Goal: Navigation & Orientation: Understand site structure

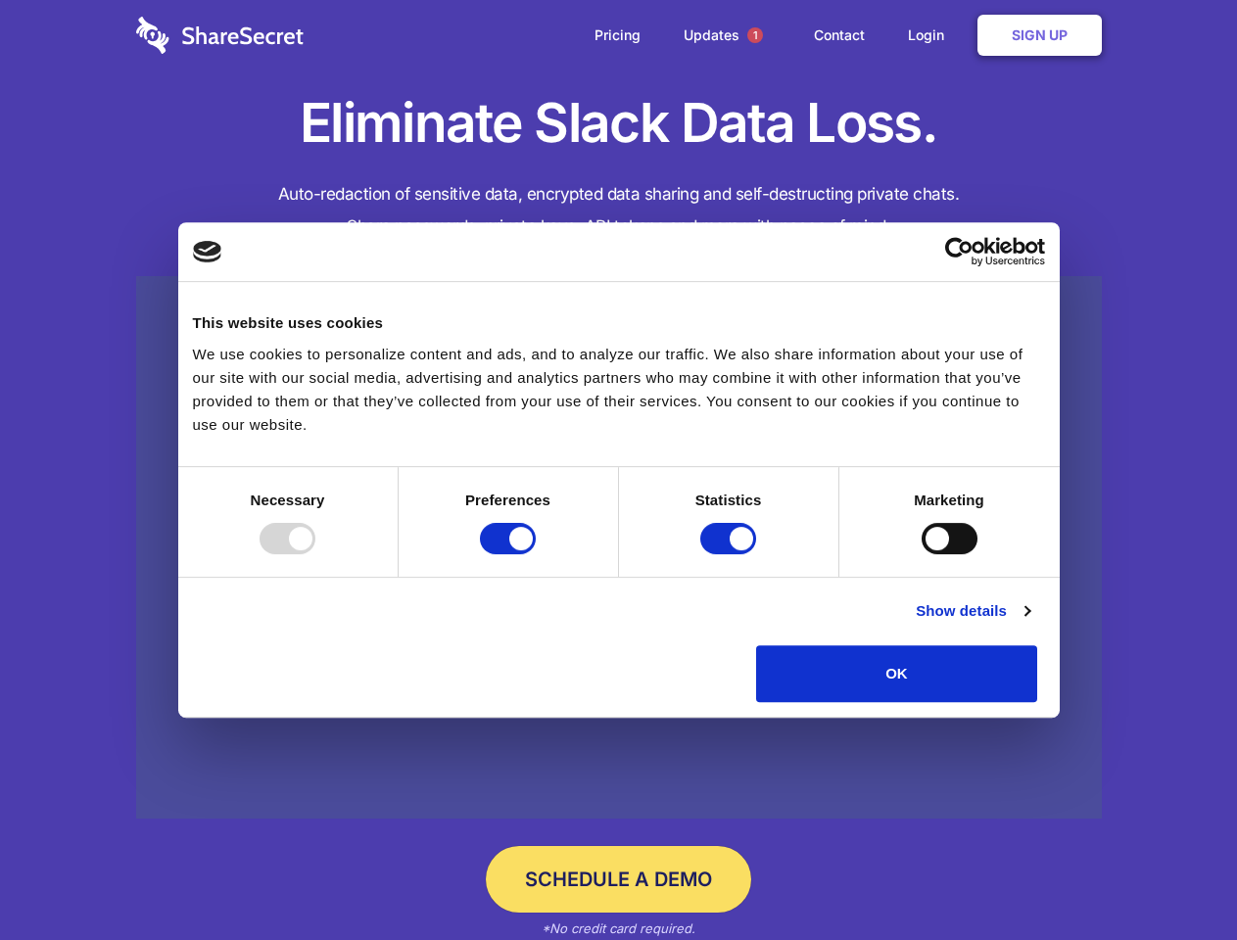
click at [315, 554] on div at bounding box center [288, 538] width 56 height 31
click at [536, 554] on input "Preferences" at bounding box center [508, 538] width 56 height 31
checkbox input "false"
click at [731, 554] on input "Statistics" at bounding box center [728, 538] width 56 height 31
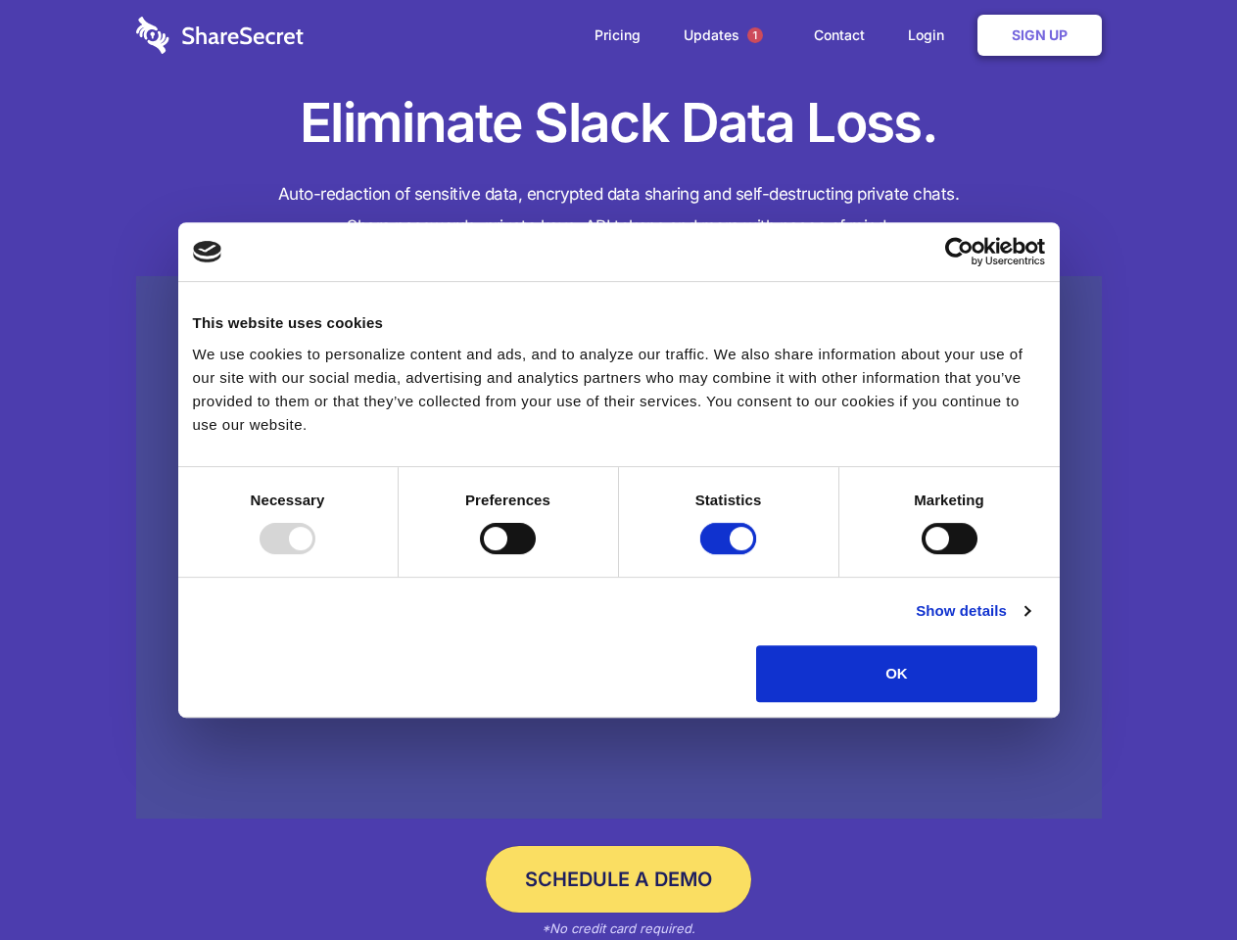
checkbox input "false"
click at [922, 554] on input "Marketing" at bounding box center [950, 538] width 56 height 31
checkbox input "true"
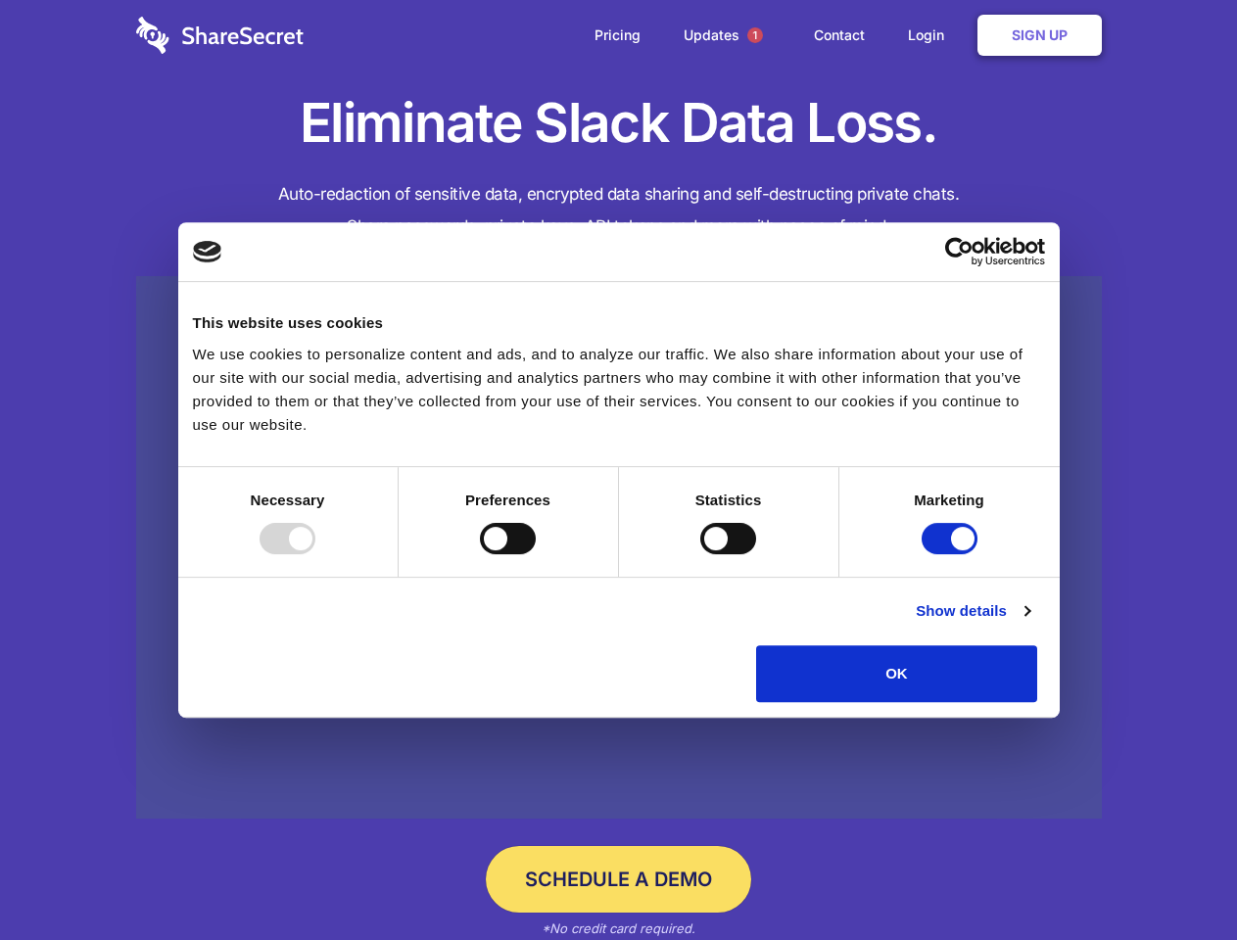
click at [1029, 623] on link "Show details" at bounding box center [973, 611] width 114 height 24
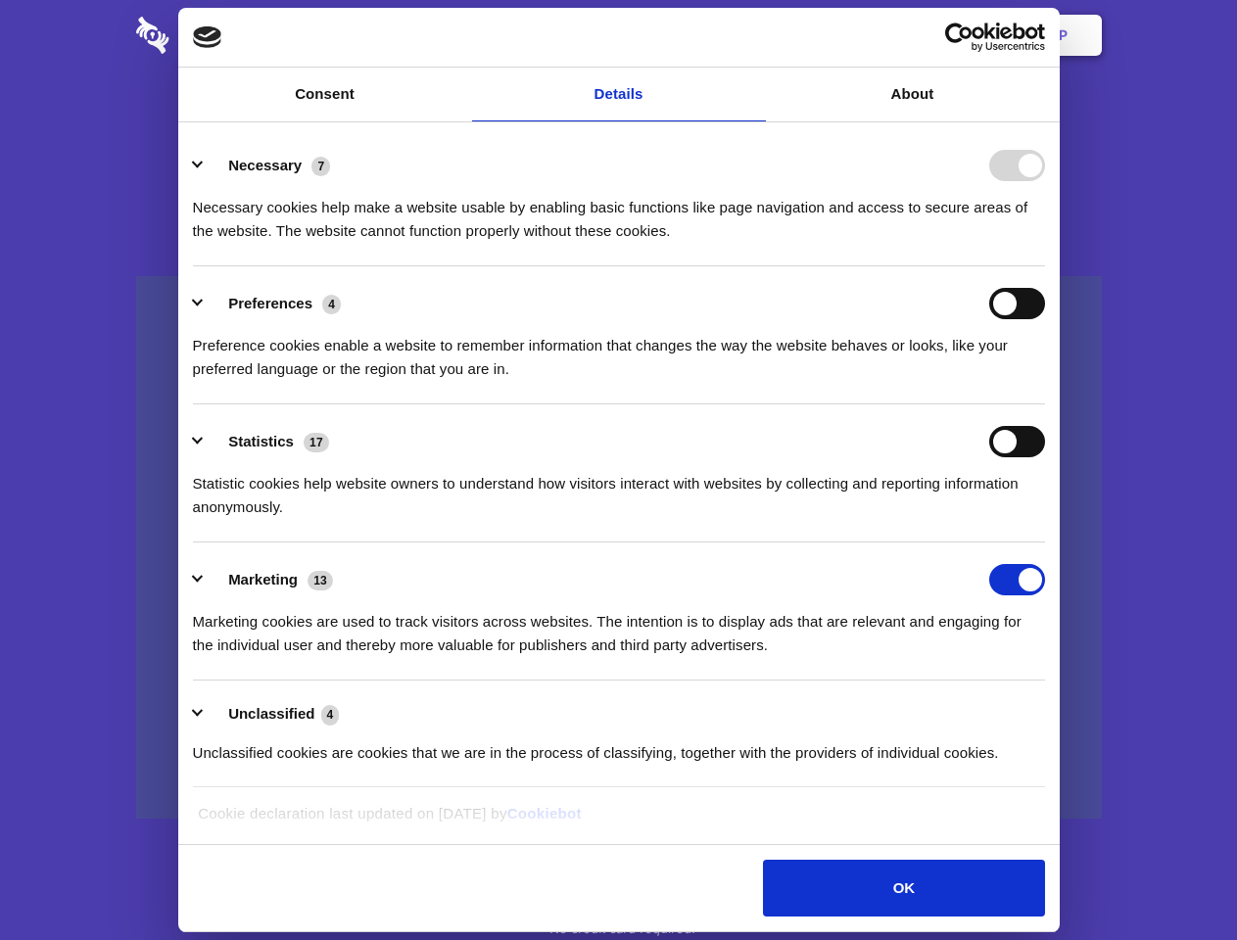
click at [1045, 266] on li "Necessary 7 Necessary cookies help make a website usable by enabling basic func…" at bounding box center [619, 197] width 852 height 138
